Goal: Task Accomplishment & Management: Complete application form

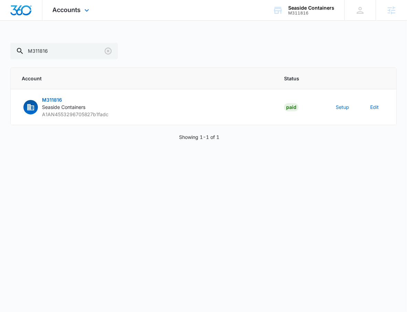
click at [75, 19] on div "Accounts Apps Reputation Websites Forms CRM Email Social Payments POS Content A…" at bounding box center [71, 10] width 59 height 20
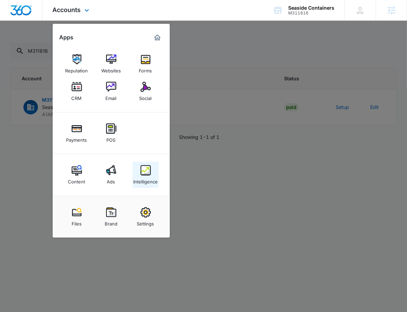
click at [158, 174] on link "Intelligence" at bounding box center [146, 175] width 26 height 26
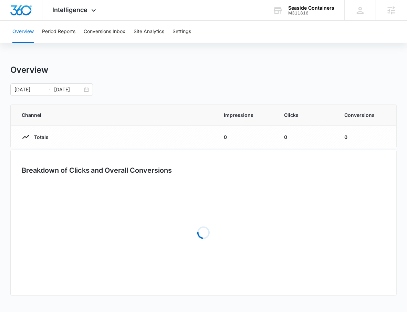
click at [153, 174] on h3 "Breakdown of Clicks and Overall Conversions" at bounding box center [97, 170] width 151 height 10
click at [184, 30] on button "Settings" at bounding box center [182, 32] width 19 height 22
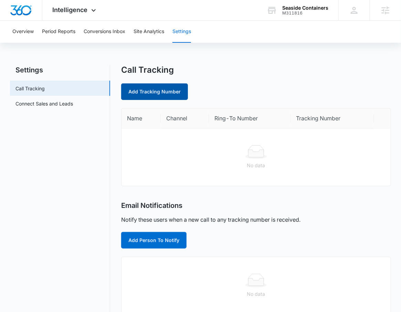
click at [175, 90] on link "Add Tracking Number" at bounding box center [154, 91] width 67 height 17
select select "by_area_code"
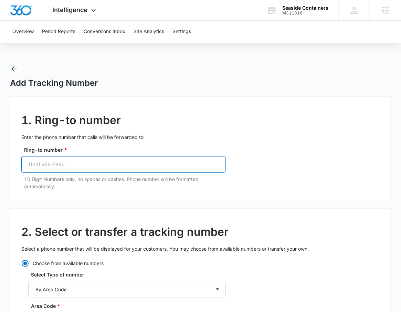
click at [115, 163] on input "Ring-to number *" at bounding box center [123, 164] width 205 height 17
paste input "(361) 364-7111"
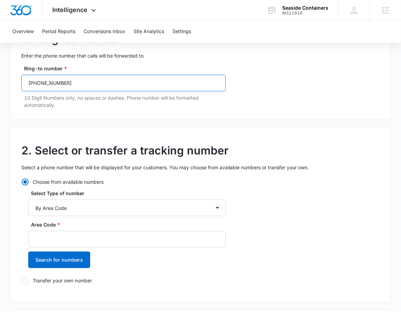
scroll to position [82, 0]
type input "(361) 364-7111"
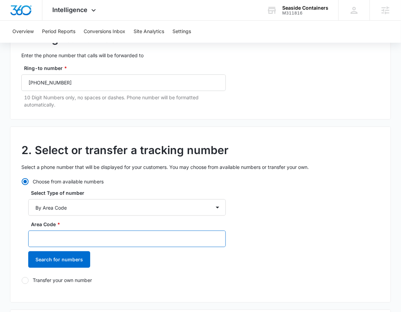
click at [84, 236] on input "Area Code *" at bounding box center [127, 238] width 198 height 17
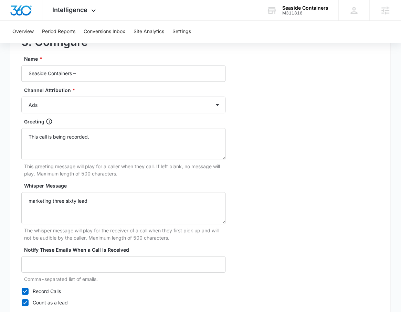
scroll to position [278, 0]
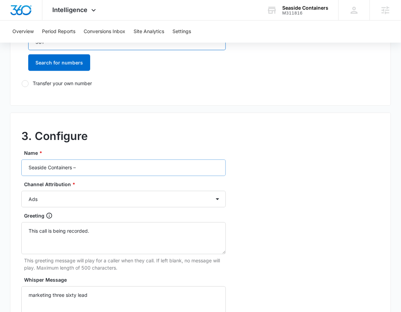
type input "361"
click at [99, 171] on input "Seaside Containers –" at bounding box center [123, 167] width 205 height 17
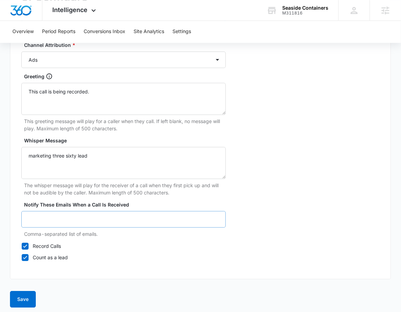
scroll to position [91, 0]
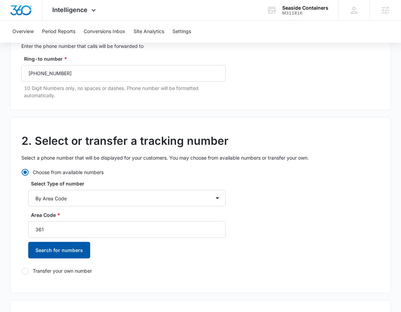
type input "Seaside Containers – Ads"
click at [61, 257] on button "Search for numbers" at bounding box center [59, 250] width 62 height 17
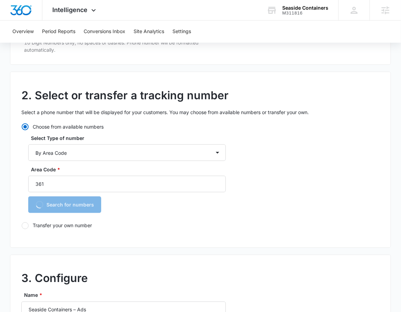
scroll to position [177, 0]
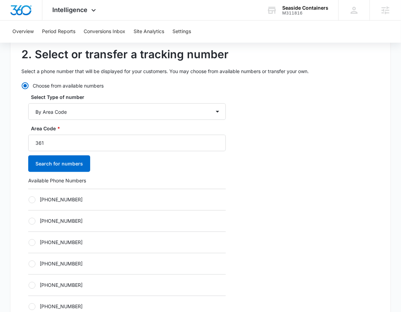
click at [64, 204] on div "+13612145657" at bounding box center [127, 199] width 198 height 21
click at [66, 202] on label "+13612145657" at bounding box center [127, 199] width 198 height 7
click at [29, 200] on input "+13612145657" at bounding box center [28, 199] width 0 height 0
radio input "true"
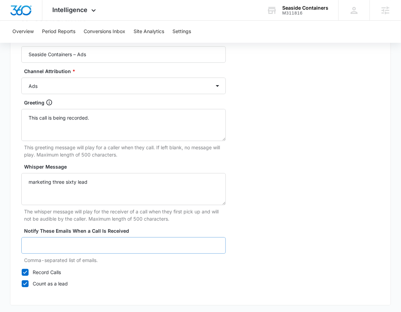
scroll to position [647, 0]
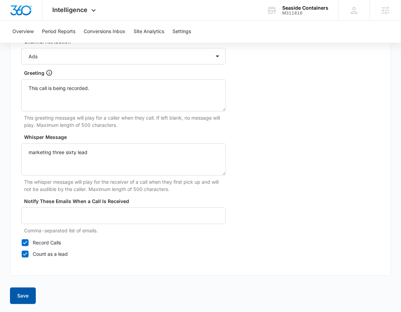
click at [33, 295] on button "Save" at bounding box center [23, 295] width 26 height 17
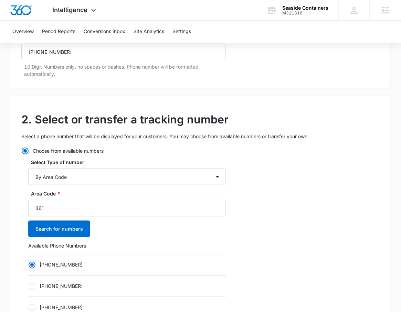
scroll to position [0, 0]
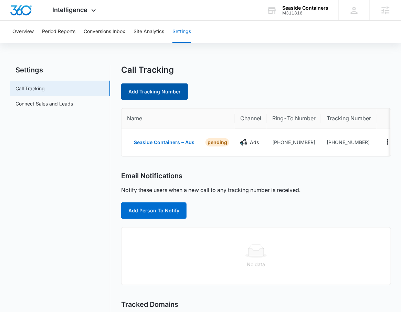
click at [164, 94] on link "Add Tracking Number" at bounding box center [154, 91] width 67 height 17
select select "by_area_code"
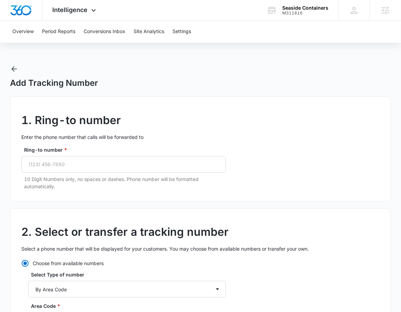
click at [67, 174] on div "Ring-to number * 10 Digit Numbers only, no spaces or dashes. Phone number will …" at bounding box center [123, 168] width 205 height 44
click at [69, 157] on input "Ring-to number *" at bounding box center [123, 164] width 205 height 17
paste input "(361) 364-7111"
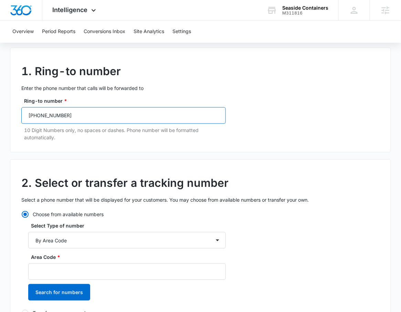
scroll to position [92, 0]
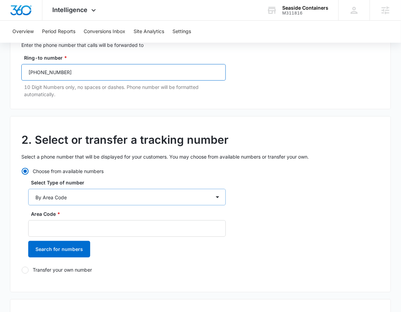
type input "(361) 364-7111"
click at [90, 193] on select "By City & State By State Only By Zip Code By Area Code Toll Free Numbers" at bounding box center [127, 197] width 198 height 17
click at [28, 189] on select "By City & State By State Only By Zip Code By Area Code Toll Free Numbers" at bounding box center [127, 197] width 198 height 17
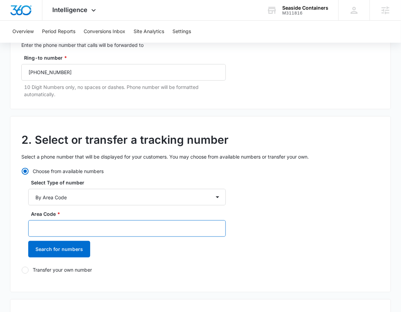
click at [87, 230] on input "Area Code *" at bounding box center [127, 228] width 198 height 17
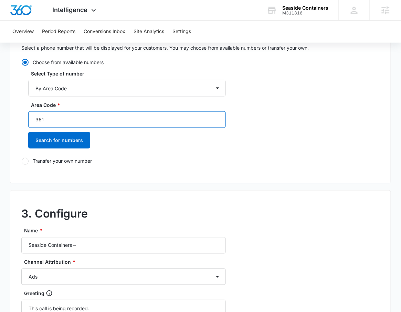
scroll to position [276, 0]
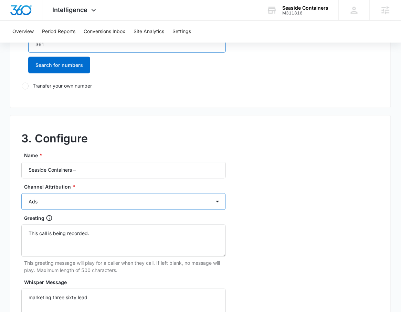
type input "361"
click at [94, 199] on select "Ads Local Service Ads Content Social Other" at bounding box center [123, 201] width 205 height 17
select select "CONTENT"
click at [21, 193] on select "Ads Local Service Ads Content Social Other" at bounding box center [123, 201] width 205 height 17
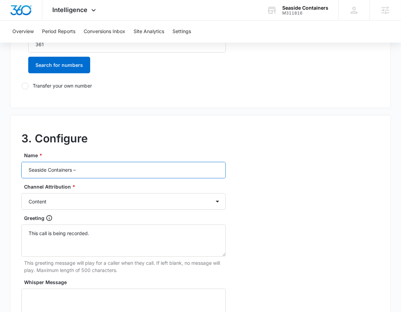
click at [113, 170] on input "Seaside Containers –" at bounding box center [123, 170] width 205 height 17
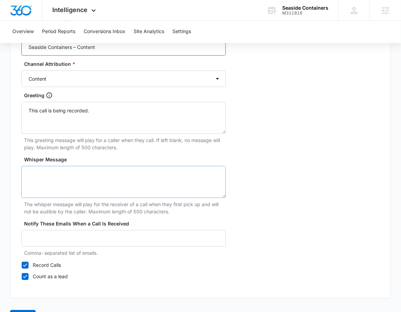
scroll to position [421, 0]
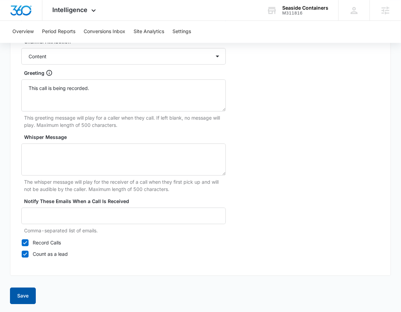
type input "Seaside Containers – Content"
click at [30, 289] on button "Save" at bounding box center [23, 295] width 26 height 17
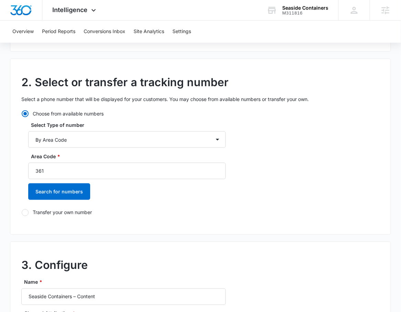
scroll to position [79, 0]
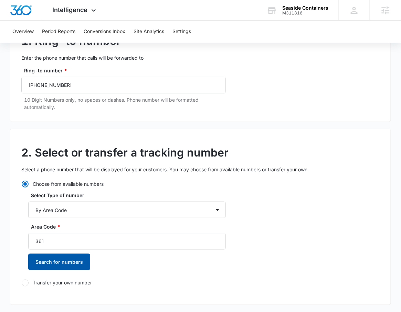
click at [68, 264] on button "Search for numbers" at bounding box center [59, 262] width 62 height 17
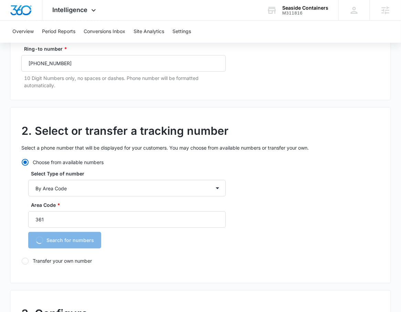
scroll to position [164, 0]
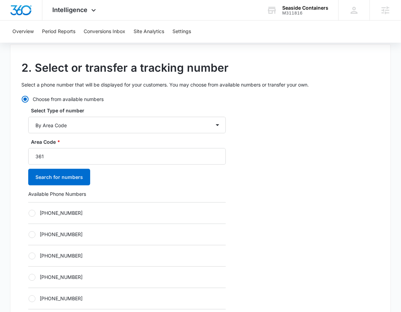
click at [66, 214] on label "+13612145663" at bounding box center [127, 212] width 198 height 7
click at [29, 213] on input "+13612145663" at bounding box center [28, 213] width 0 height 0
radio input "true"
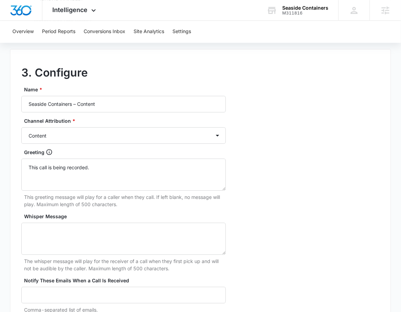
scroll to position [647, 0]
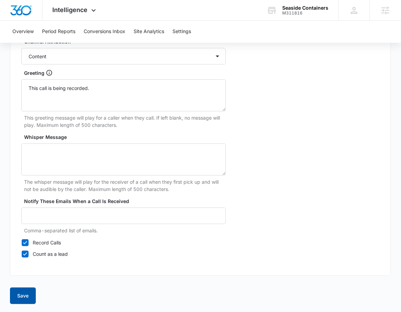
click at [13, 301] on button "Save" at bounding box center [23, 295] width 26 height 17
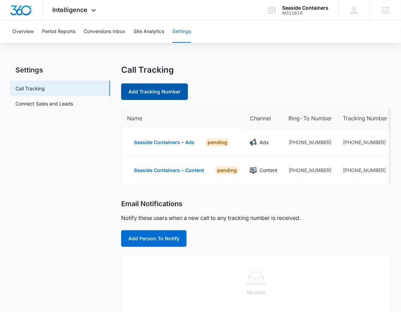
click at [161, 95] on link "Add Tracking Number" at bounding box center [154, 91] width 67 height 17
select select "by_area_code"
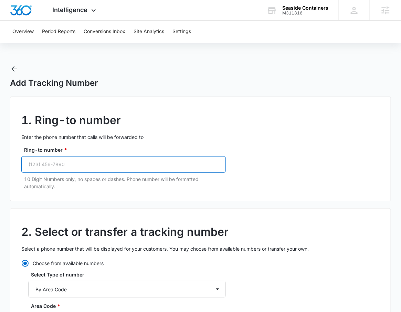
click at [53, 164] on input "Ring-to number *" at bounding box center [123, 164] width 205 height 17
paste input "(361) 364-7111"
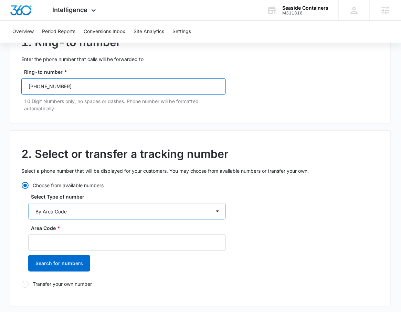
type input "(361) 364-7111"
click at [86, 213] on select "By City & State By State Only By Zip Code By Area Code Toll Free Numbers" at bounding box center [127, 211] width 198 height 17
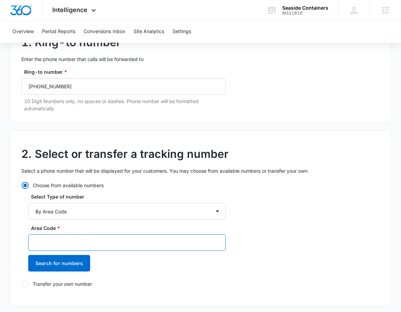
click at [78, 243] on input "Area Code *" at bounding box center [127, 242] width 198 height 17
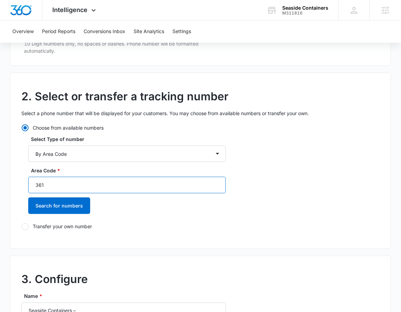
scroll to position [247, 0]
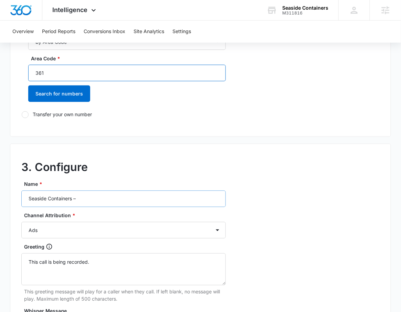
type input "361"
click at [104, 201] on input "Seaside Containers –" at bounding box center [123, 198] width 205 height 17
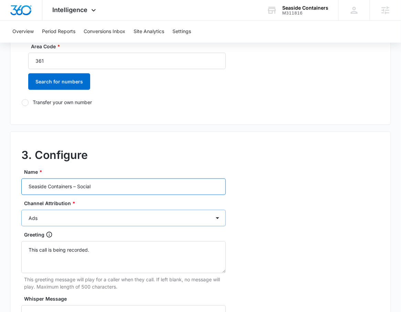
type input "Seaside Containers – Social"
click at [57, 219] on select "Ads Local Service Ads Content Social Other" at bounding box center [123, 218] width 205 height 17
select select "SOCIAL"
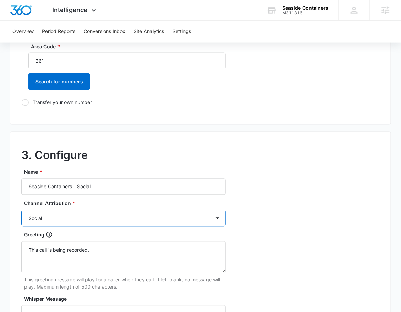
click at [21, 210] on select "Ads Local Service Ads Content Social Other" at bounding box center [123, 218] width 205 height 17
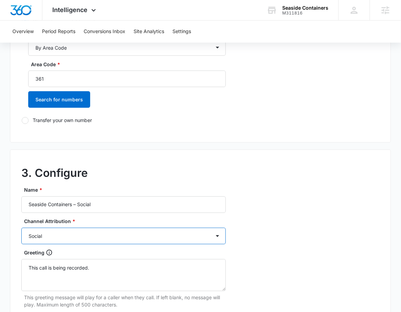
scroll to position [240, 0]
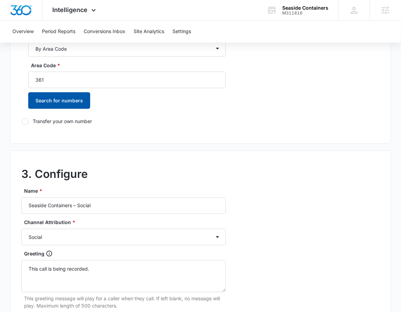
click at [56, 103] on button "Search for numbers" at bounding box center [59, 100] width 62 height 17
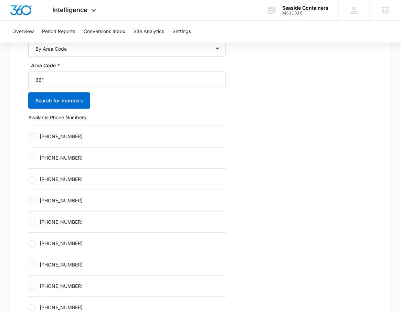
click at [55, 135] on label "+13612145664" at bounding box center [127, 136] width 198 height 7
click at [29, 136] on input "+13612145664" at bounding box center [28, 136] width 0 height 0
radio input "true"
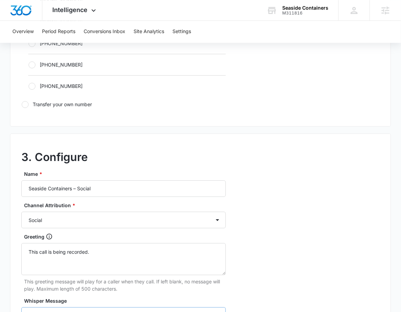
scroll to position [647, 0]
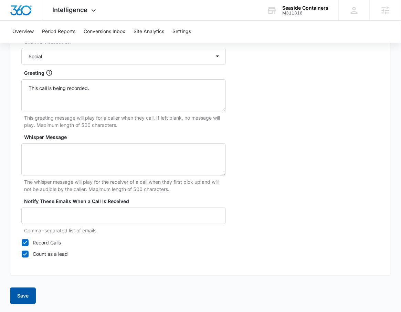
click at [33, 296] on button "Save" at bounding box center [23, 295] width 26 height 17
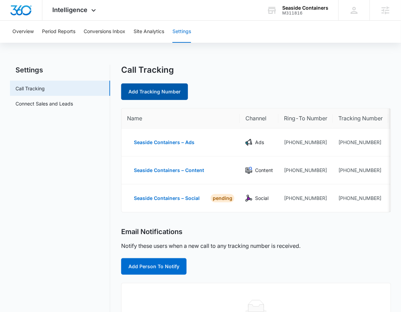
click at [155, 93] on link "Add Tracking Number" at bounding box center [154, 91] width 67 height 17
select select "by_area_code"
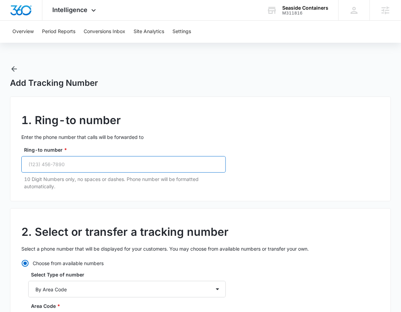
click at [104, 170] on input "Ring-to number *" at bounding box center [123, 164] width 205 height 17
paste input "(361) 364-7111"
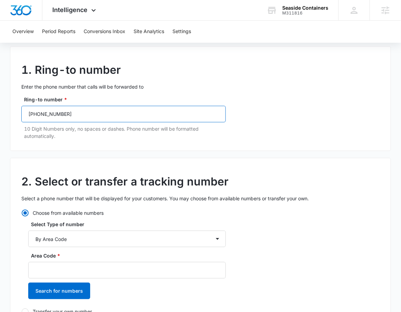
scroll to position [60, 0]
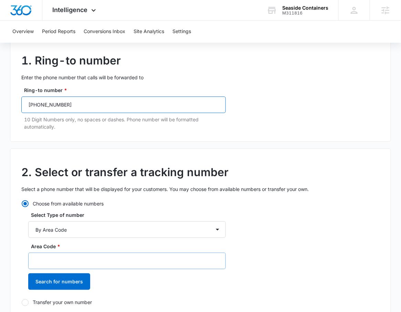
type input "(361) 364-7111"
click at [90, 260] on input "Area Code *" at bounding box center [127, 261] width 198 height 17
type input "361"
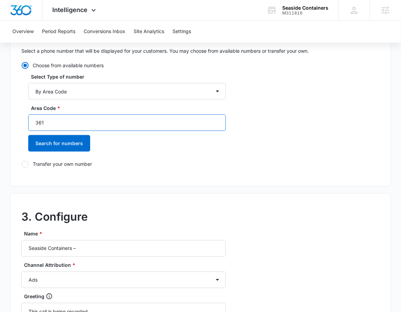
scroll to position [221, 0]
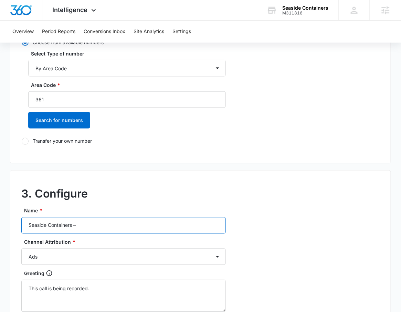
click at [96, 230] on input "Seaside Containers –" at bounding box center [123, 225] width 205 height 17
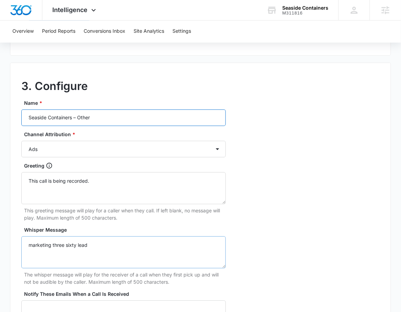
scroll to position [421, 0]
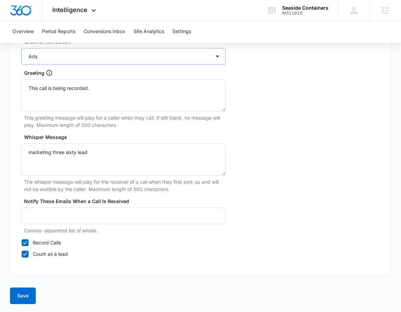
type input "Seaside Containers – Other"
click at [84, 58] on select "Ads Local Service Ads Content Social Other" at bounding box center [123, 56] width 205 height 17
select select "OTHER"
click at [21, 48] on select "Ads Local Service Ads Content Social Other" at bounding box center [123, 56] width 205 height 17
click at [21, 300] on button "Save" at bounding box center [23, 295] width 26 height 17
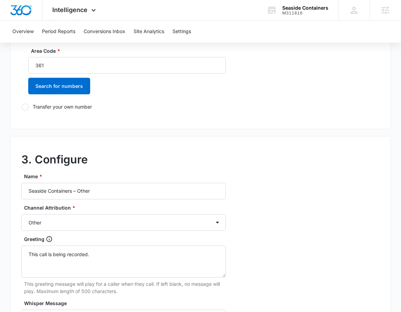
scroll to position [214, 0]
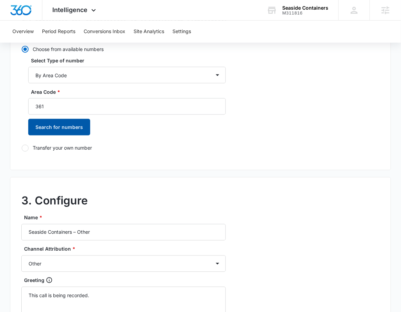
click at [66, 124] on button "Search for numbers" at bounding box center [59, 127] width 62 height 17
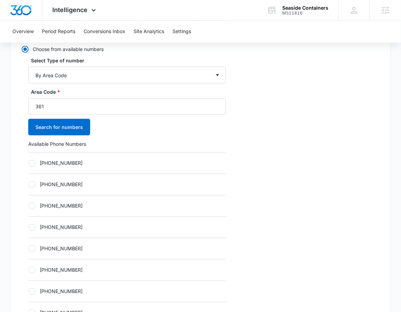
click at [53, 161] on label "+13612145681" at bounding box center [127, 162] width 198 height 7
click at [29, 163] on input "+13612145681" at bounding box center [28, 163] width 0 height 0
radio input "true"
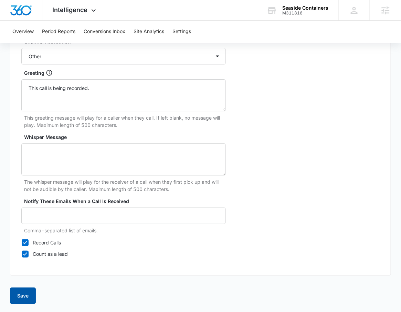
click at [33, 295] on button "Save" at bounding box center [23, 295] width 26 height 17
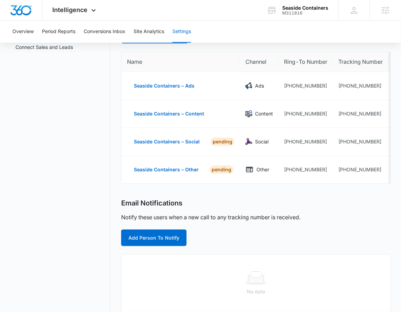
scroll to position [61, 0]
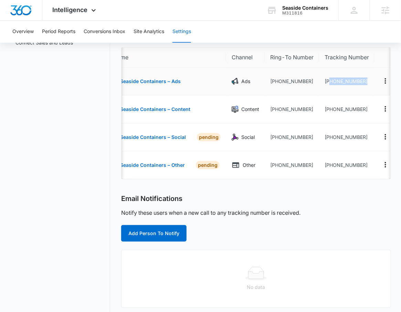
drag, startPoint x: 343, startPoint y: 84, endPoint x: 386, endPoint y: 85, distance: 43.1
click at [386, 85] on tr "Seaside Containers – Ads Ads +13613647111 +13612145657" at bounding box center [252, 82] width 289 height 28
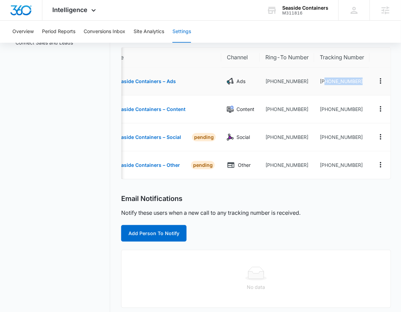
copy tr "3612145657"
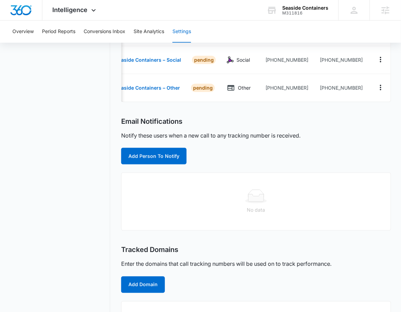
scroll to position [199, 0]
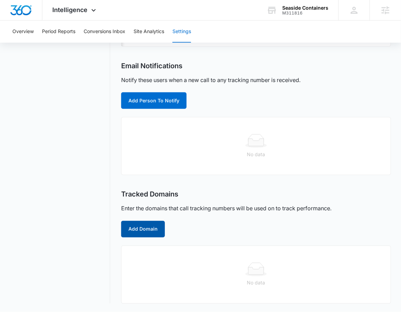
click at [149, 233] on button "Add Domain" at bounding box center [143, 229] width 44 height 17
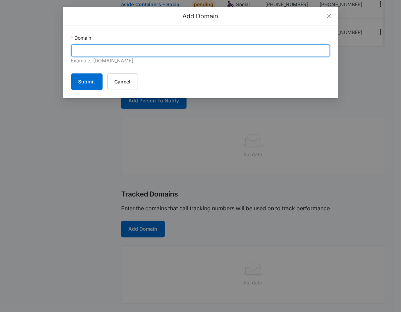
click at [163, 50] on input "Domain" at bounding box center [200, 50] width 259 height 12
paste input "seasidecontainers.com/"
type input "seasidecontainers.com"
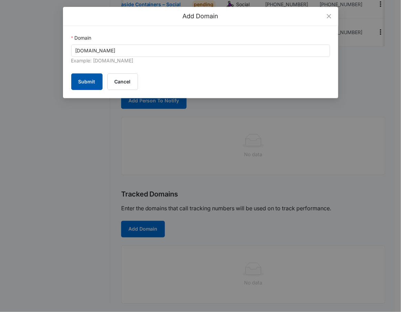
click at [93, 83] on button "Submit" at bounding box center [86, 81] width 31 height 17
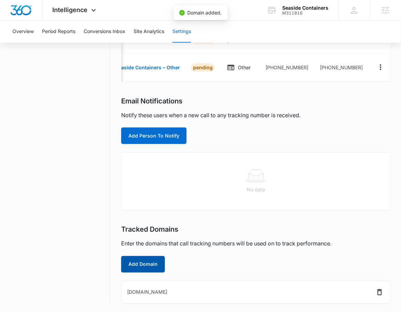
scroll to position [164, 0]
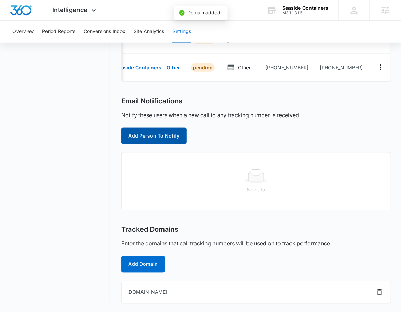
click at [164, 135] on button "Add Person To Notify" at bounding box center [153, 135] width 65 height 17
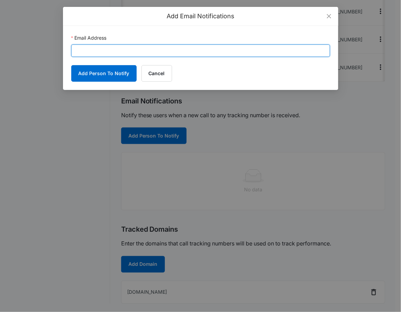
click at [110, 52] on input "Email Address" at bounding box center [200, 50] width 259 height 12
paste input "seasidecontainers@gmail.com"
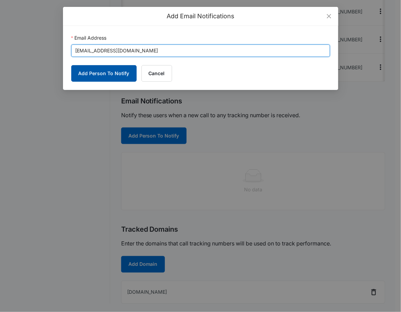
type input "seasidecontainers@gmail.com"
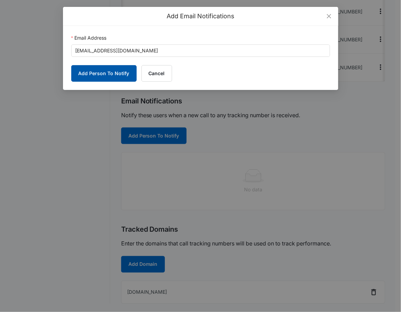
click at [88, 74] on button "Add Person To Notify" at bounding box center [103, 73] width 65 height 17
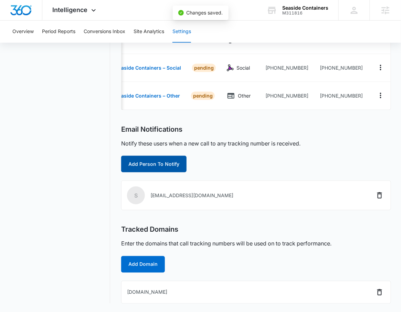
scroll to position [136, 0]
click at [151, 165] on button "Add Person To Notify" at bounding box center [153, 164] width 65 height 17
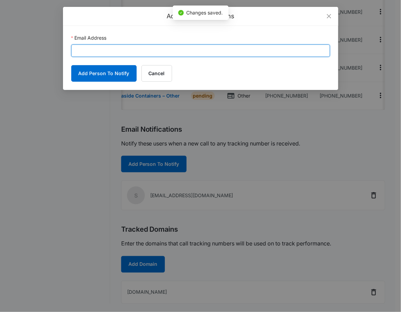
click at [171, 47] on input "Email Address" at bounding box center [200, 50] width 259 height 12
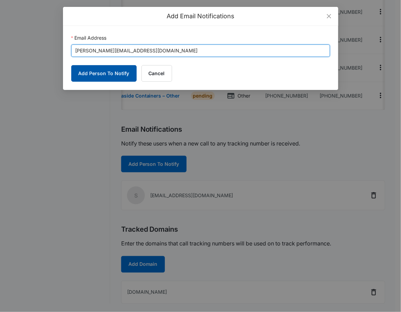
type input "kaitlyn.thiem@madwire.com"
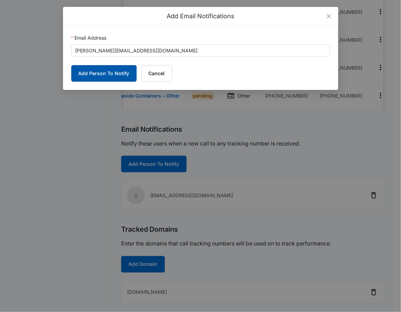
click at [96, 79] on button "Add Person To Notify" at bounding box center [103, 73] width 65 height 17
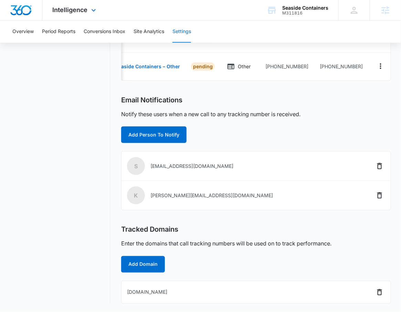
scroll to position [165, 0]
click at [59, 12] on span "Intelligence" at bounding box center [70, 9] width 35 height 7
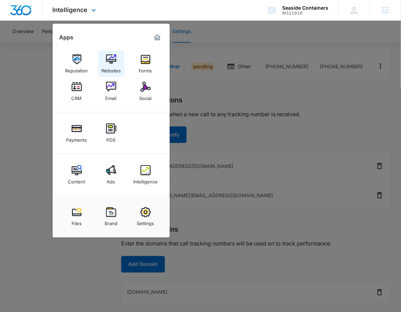
click at [116, 70] on div "Websites" at bounding box center [111, 68] width 20 height 9
